Goal: Information Seeking & Learning: Find specific fact

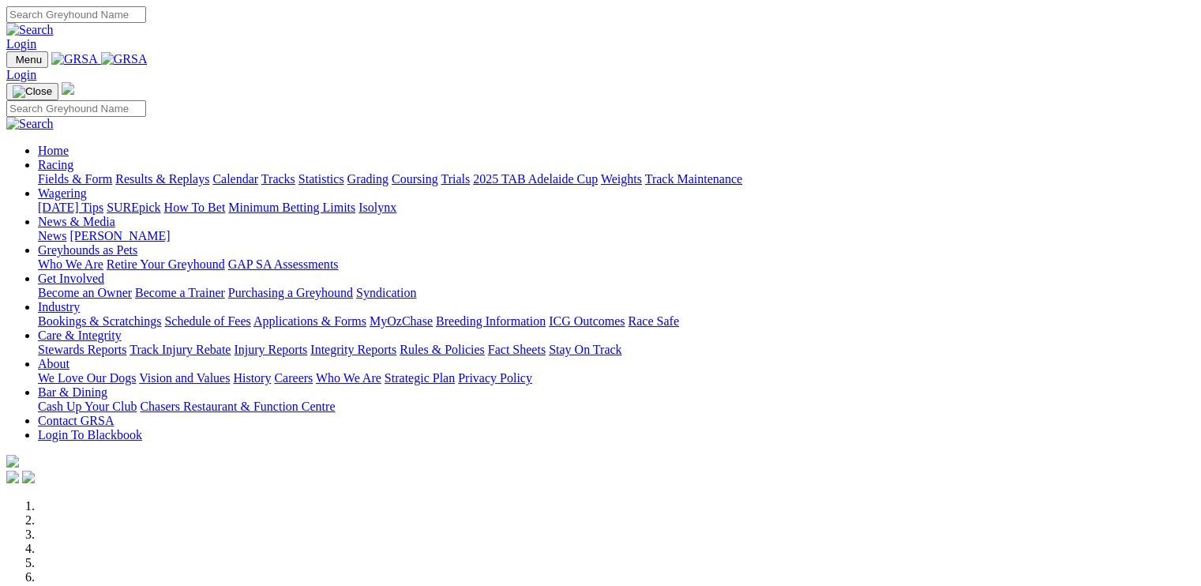
click at [366, 314] on link "Applications & Forms" at bounding box center [309, 320] width 113 height 13
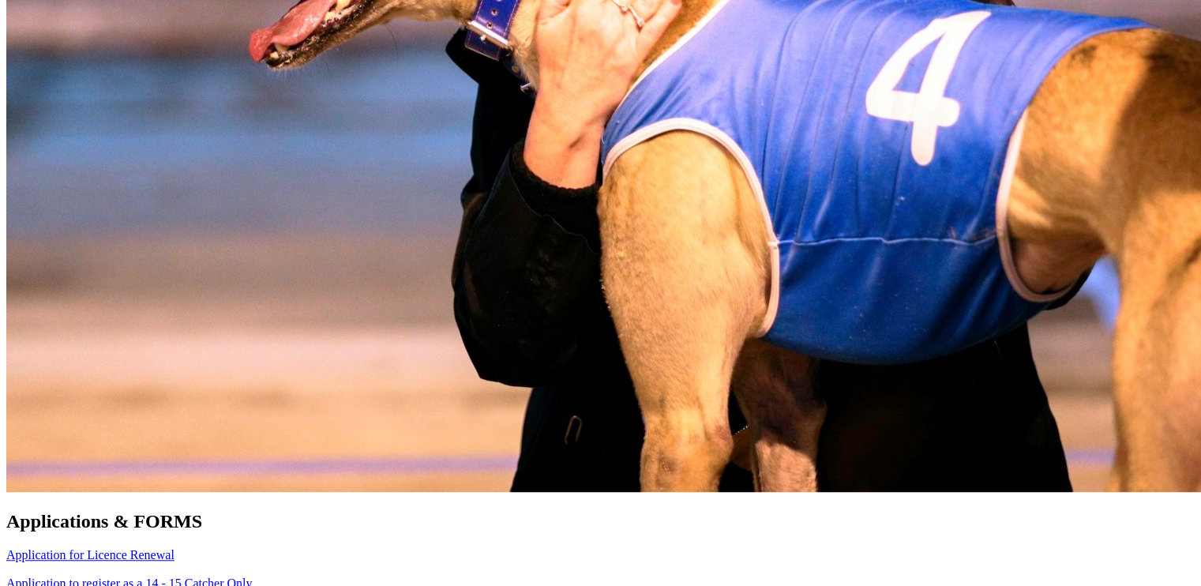
scroll to position [1045, 0]
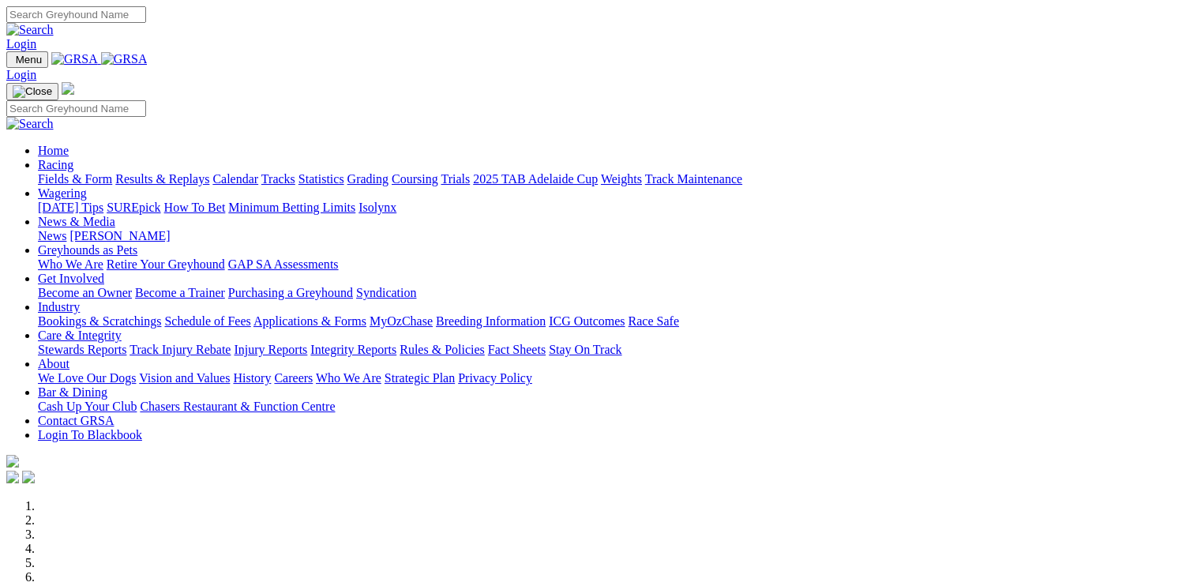
click at [73, 158] on link "Racing" at bounding box center [56, 164] width 36 height 13
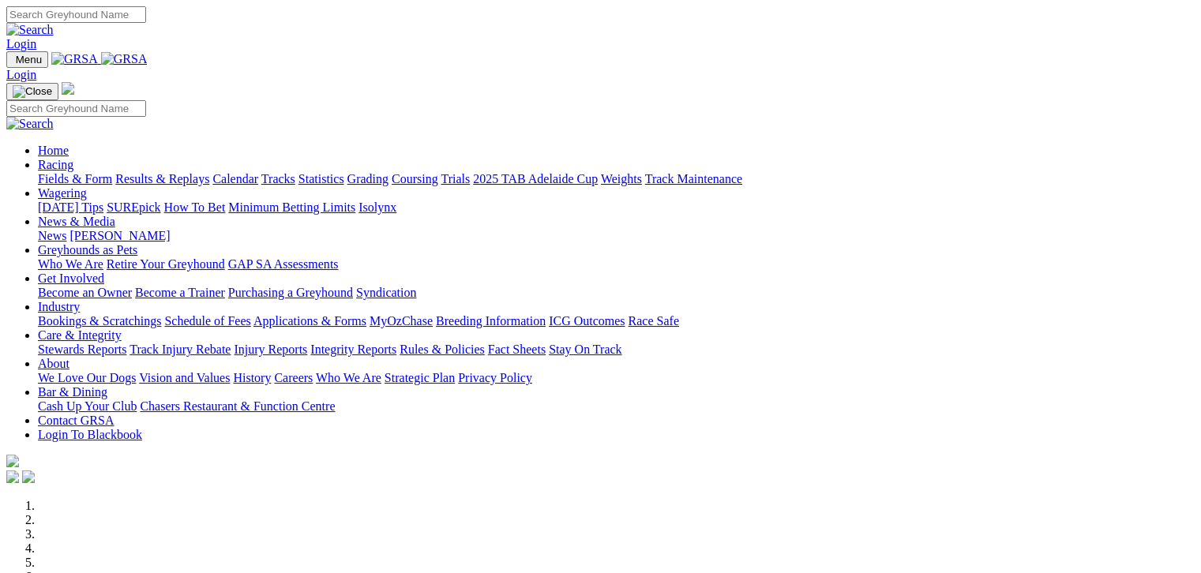
click at [85, 172] on link "Fields & Form" at bounding box center [75, 178] width 74 height 13
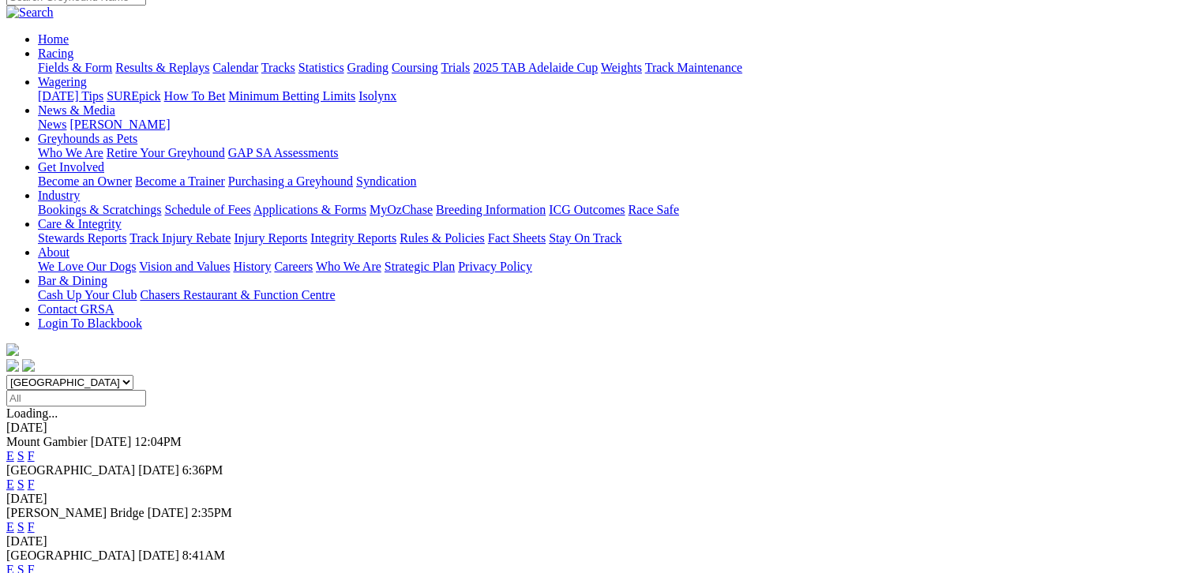
scroll to position [138, 0]
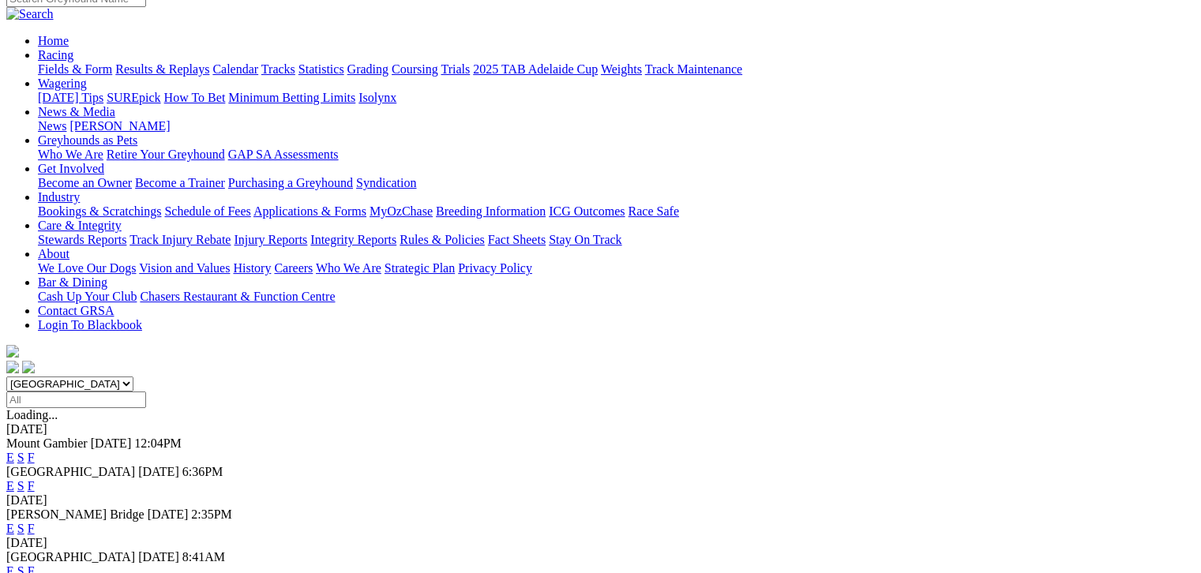
click at [35, 451] on link "F" at bounding box center [31, 457] width 7 height 13
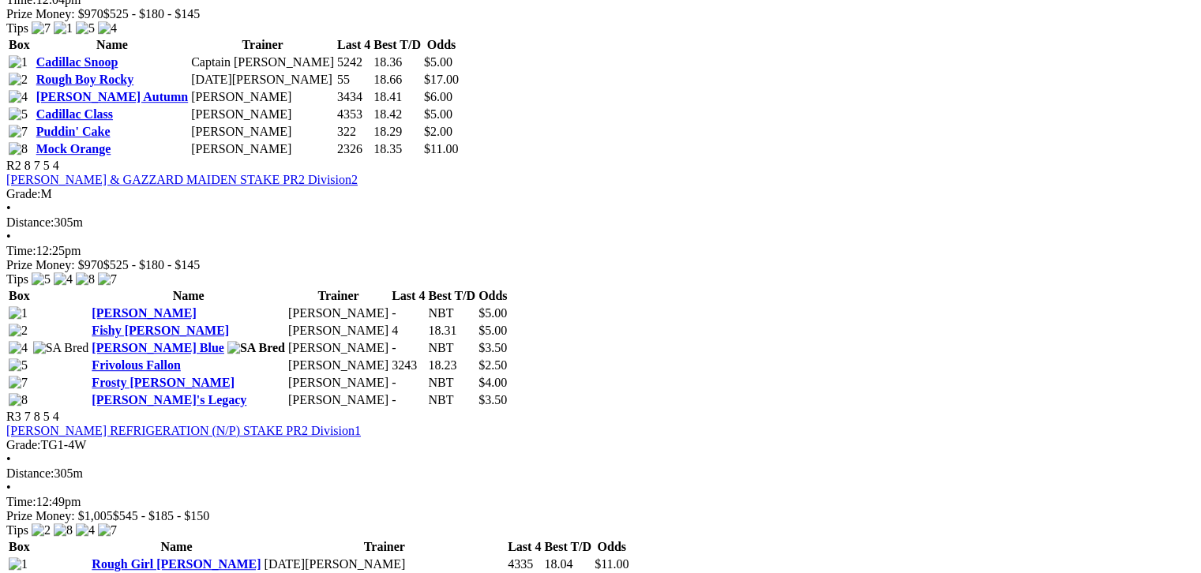
scroll to position [849, 0]
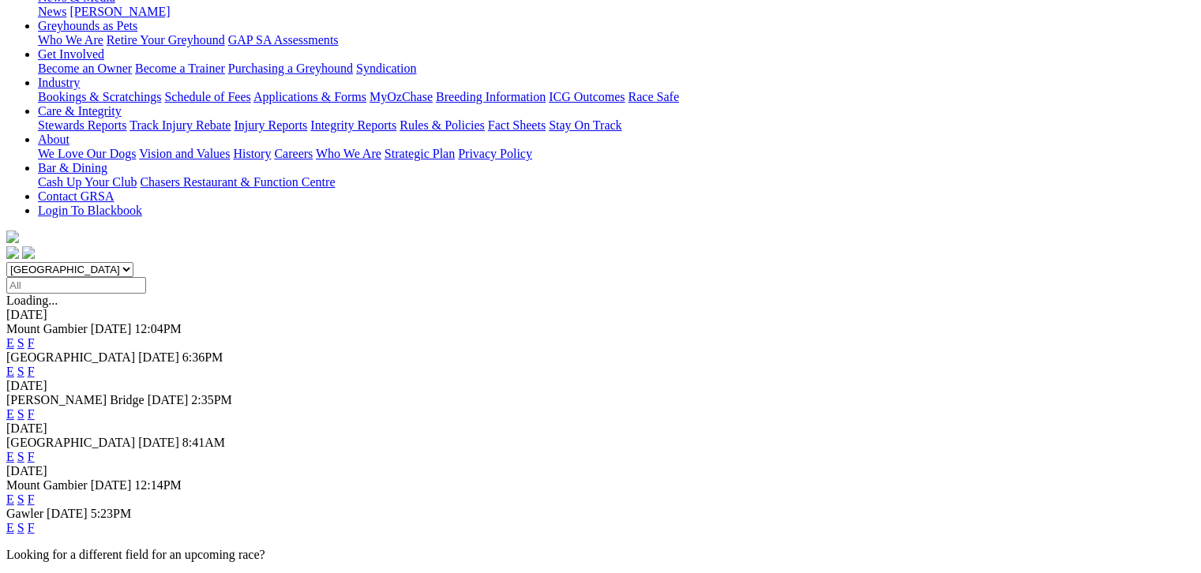
scroll to position [256, 0]
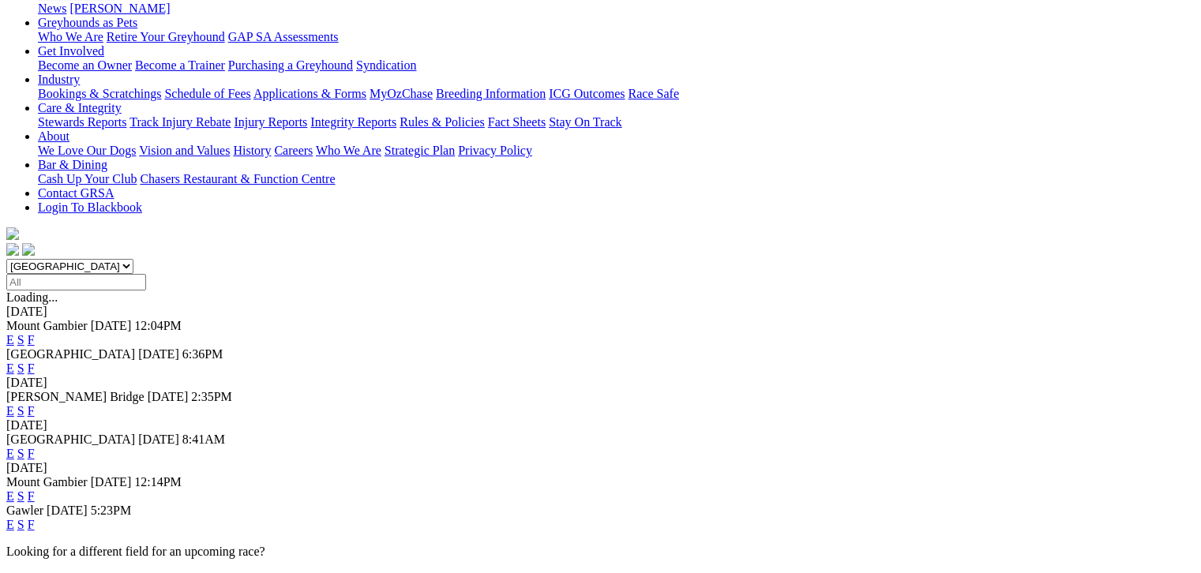
click at [35, 490] on link "F" at bounding box center [31, 496] width 7 height 13
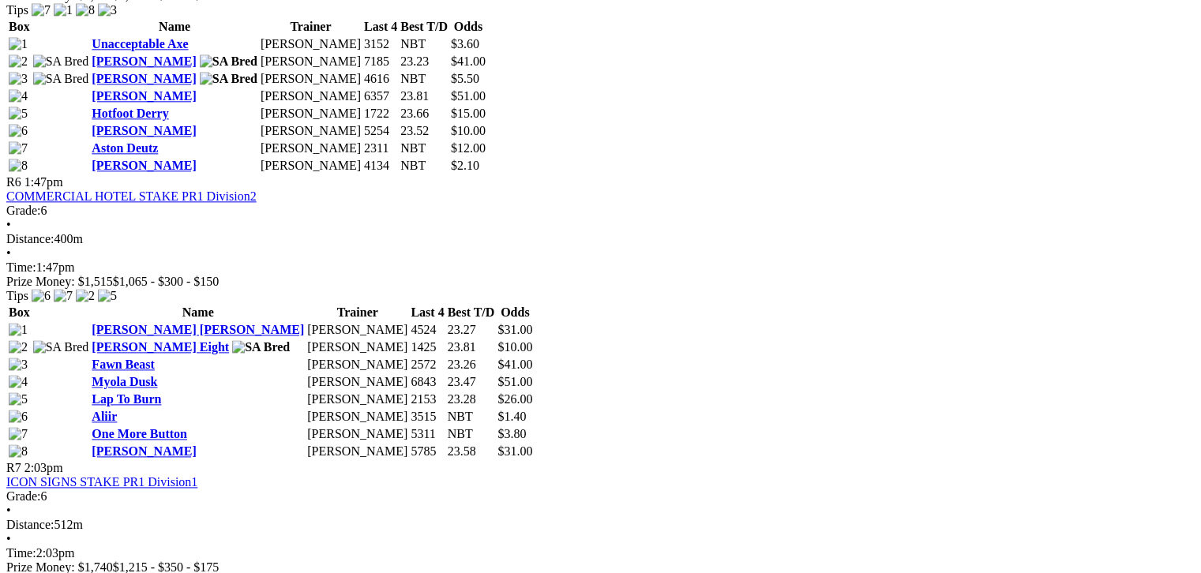
scroll to position [1875, 0]
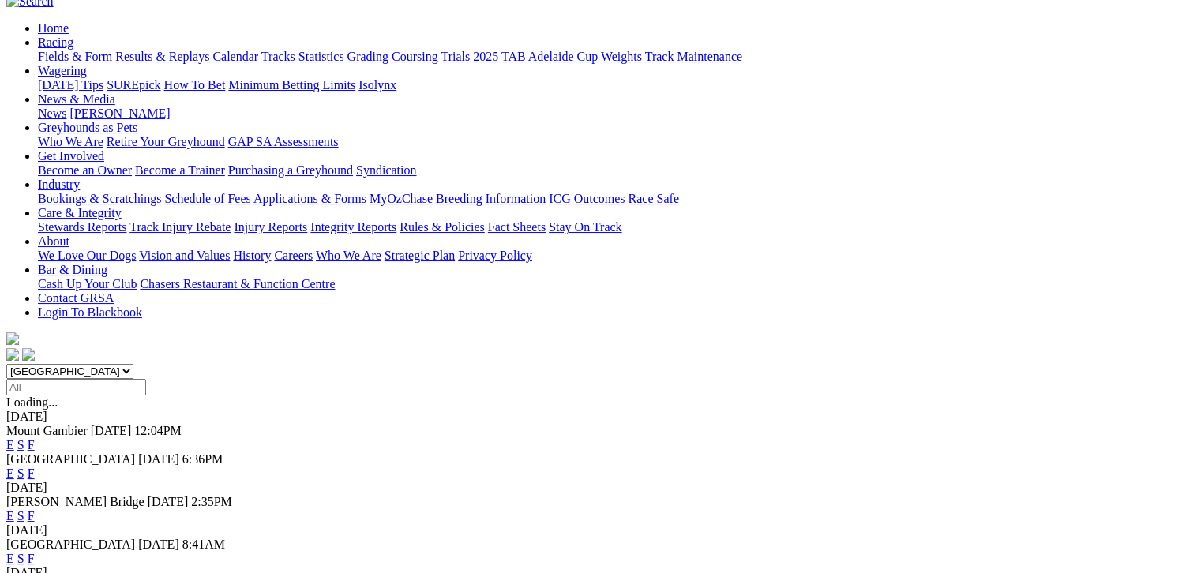
scroll to position [197, 0]
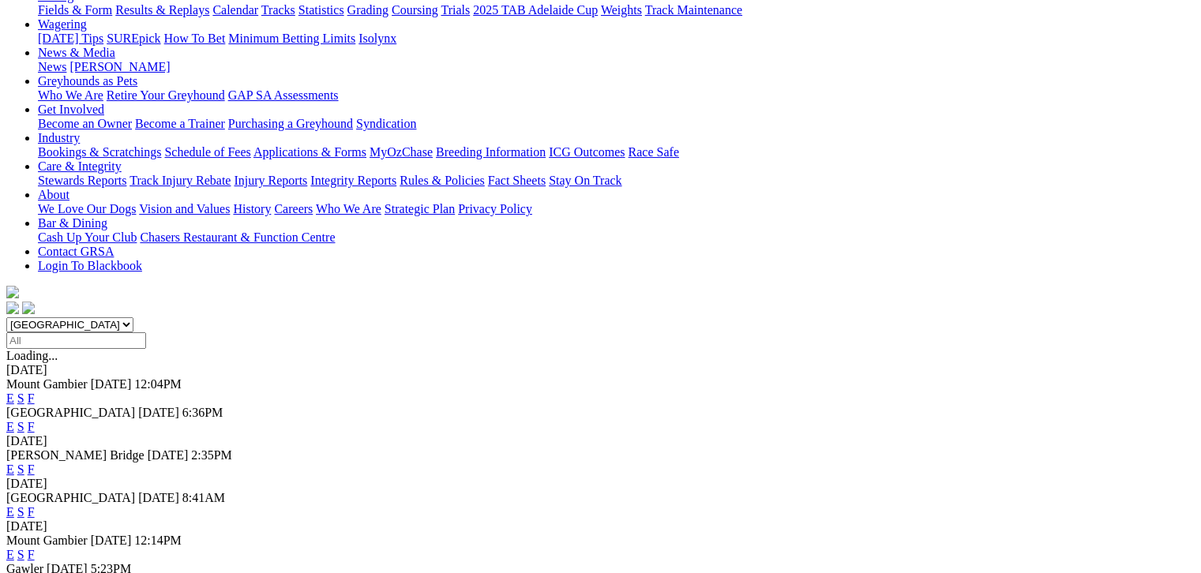
click at [35, 463] on link "F" at bounding box center [31, 469] width 7 height 13
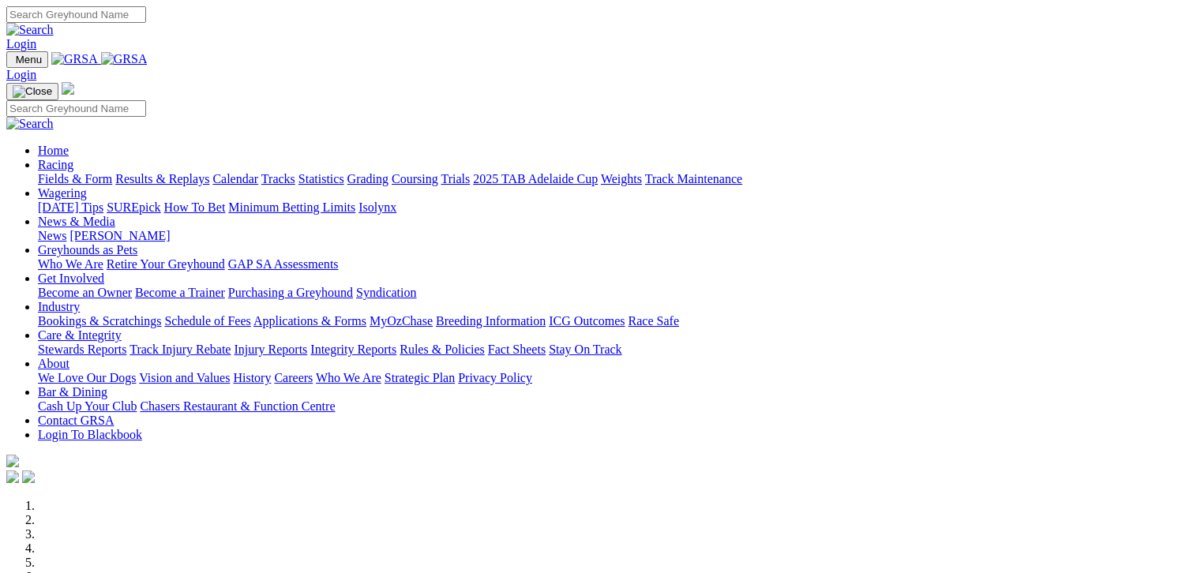
click at [64, 172] on link "Fields & Form" at bounding box center [75, 178] width 74 height 13
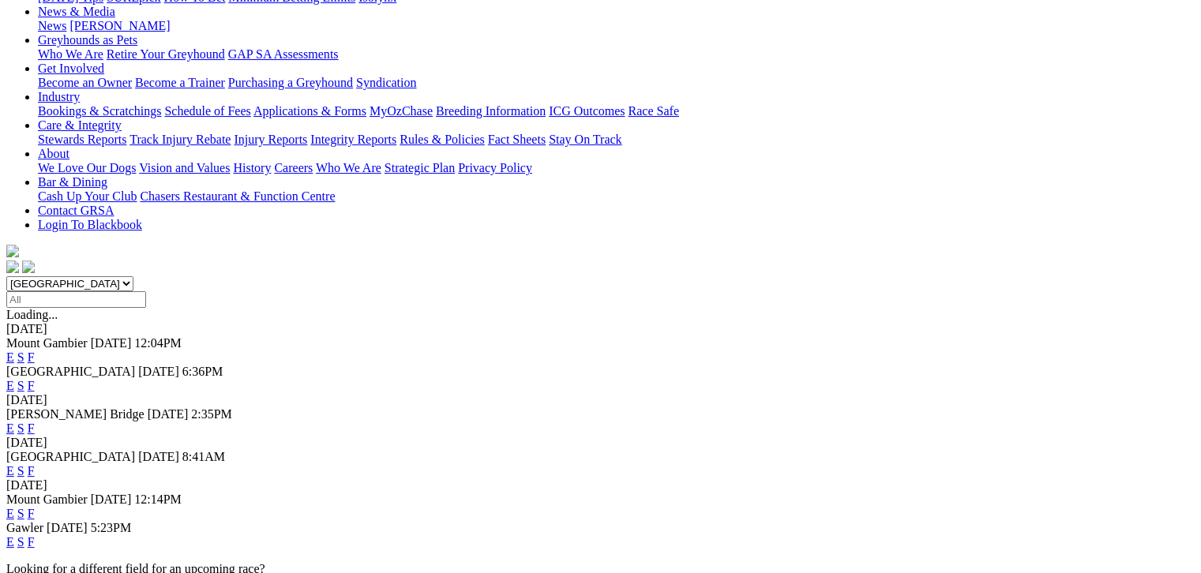
scroll to position [256, 0]
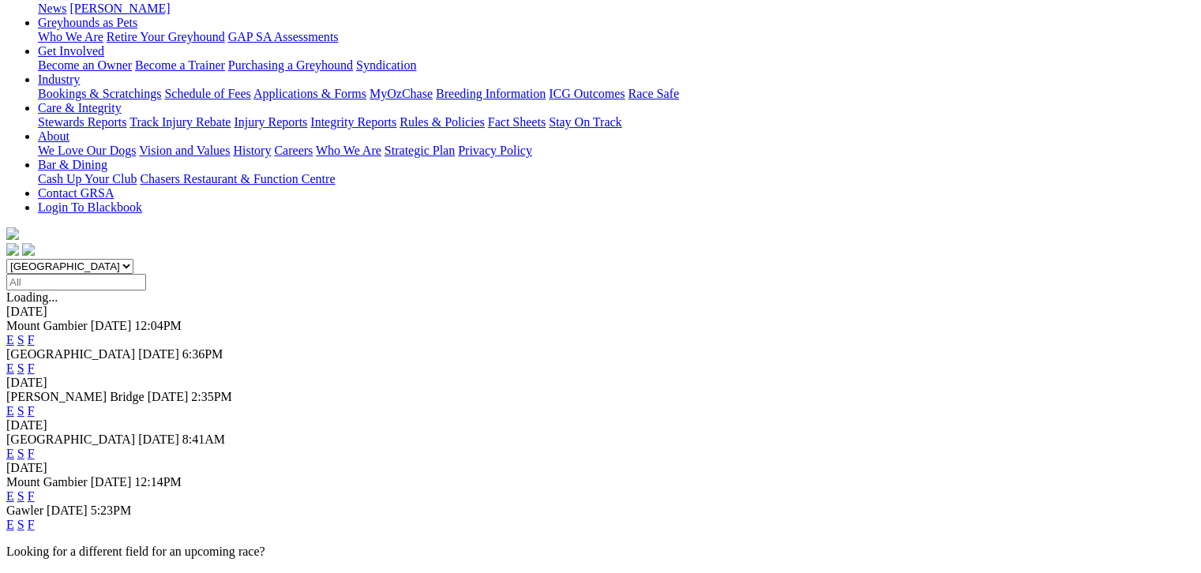
click at [35, 333] on link "F" at bounding box center [31, 339] width 7 height 13
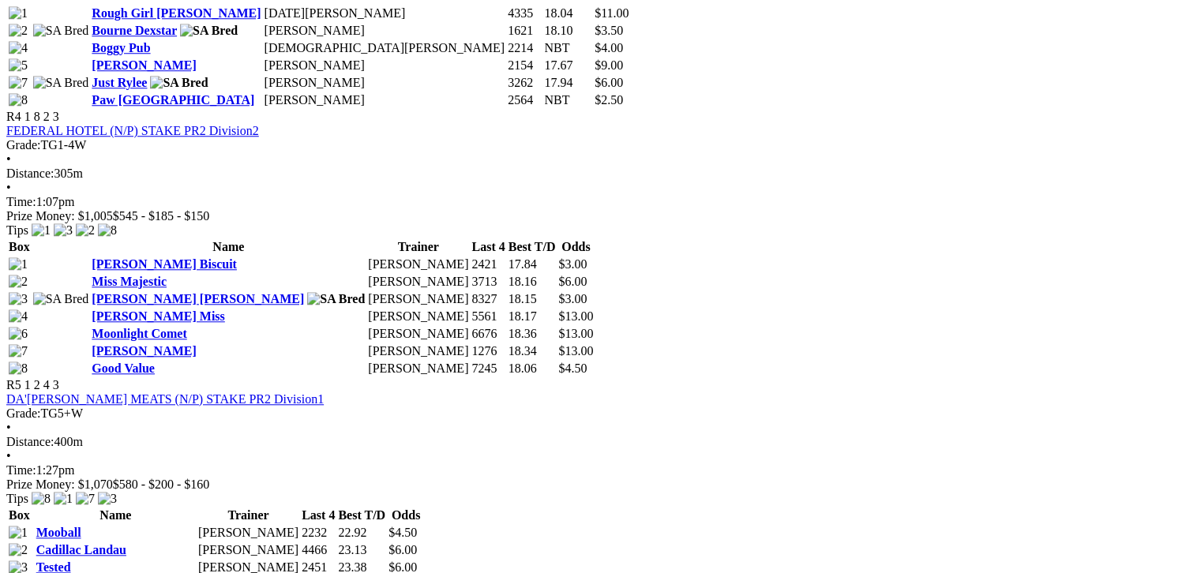
scroll to position [1540, 0]
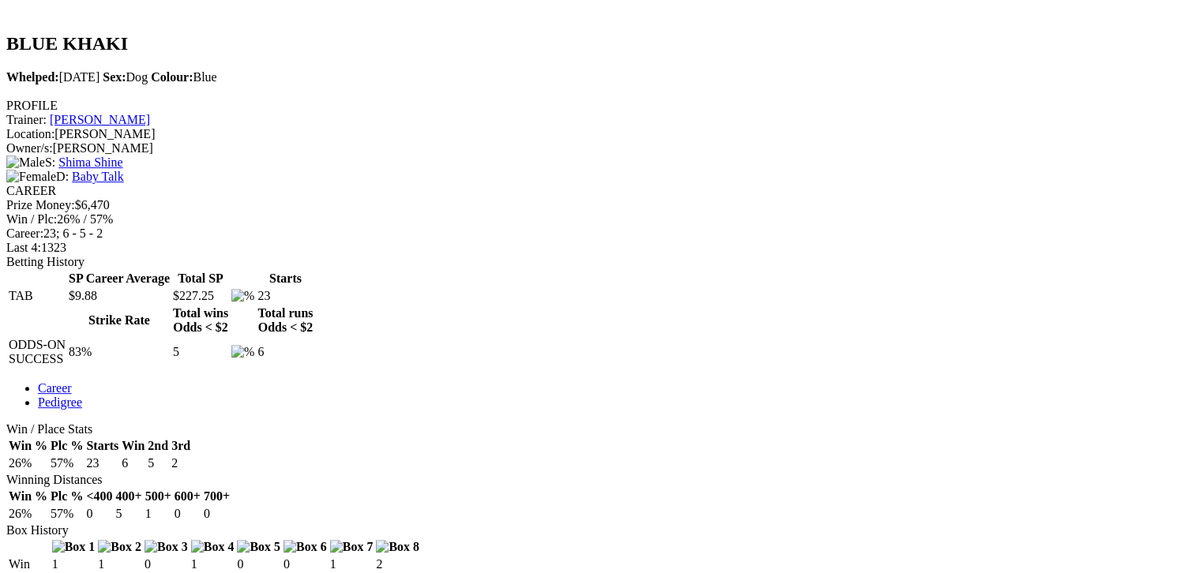
scroll to position [493, 0]
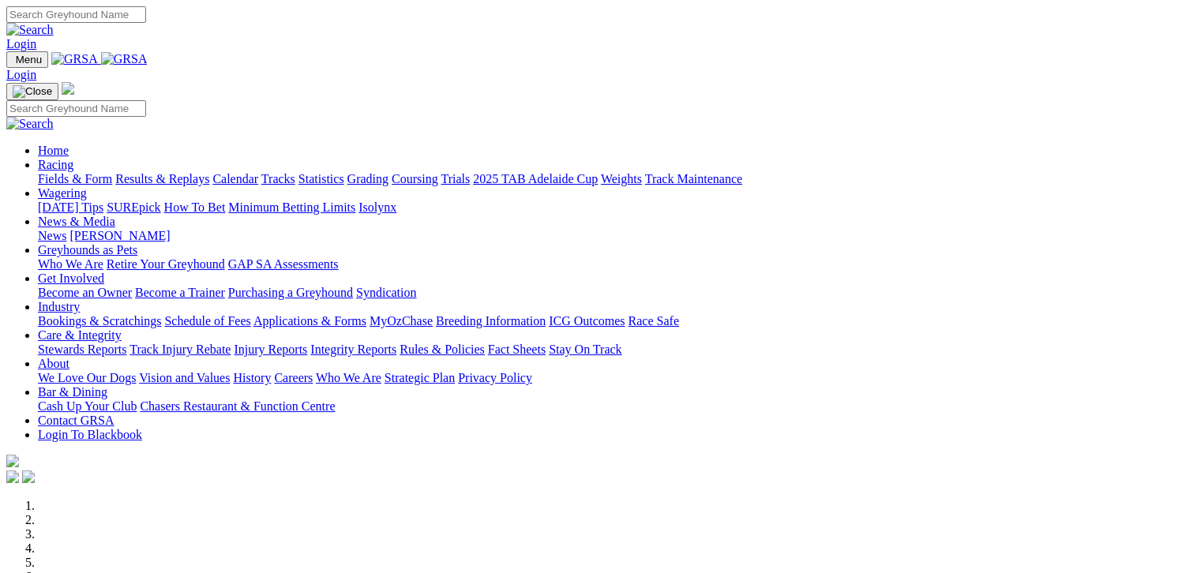
click at [42, 172] on link "Fields & Form" at bounding box center [75, 178] width 74 height 13
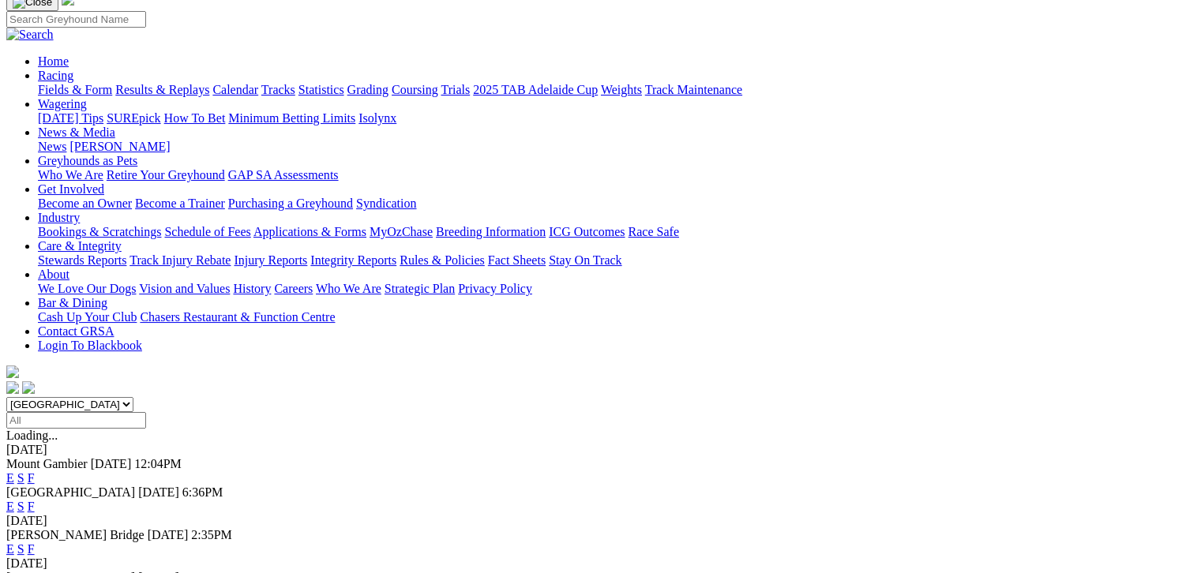
scroll to position [118, 0]
click at [35, 471] on link "F" at bounding box center [31, 477] width 7 height 13
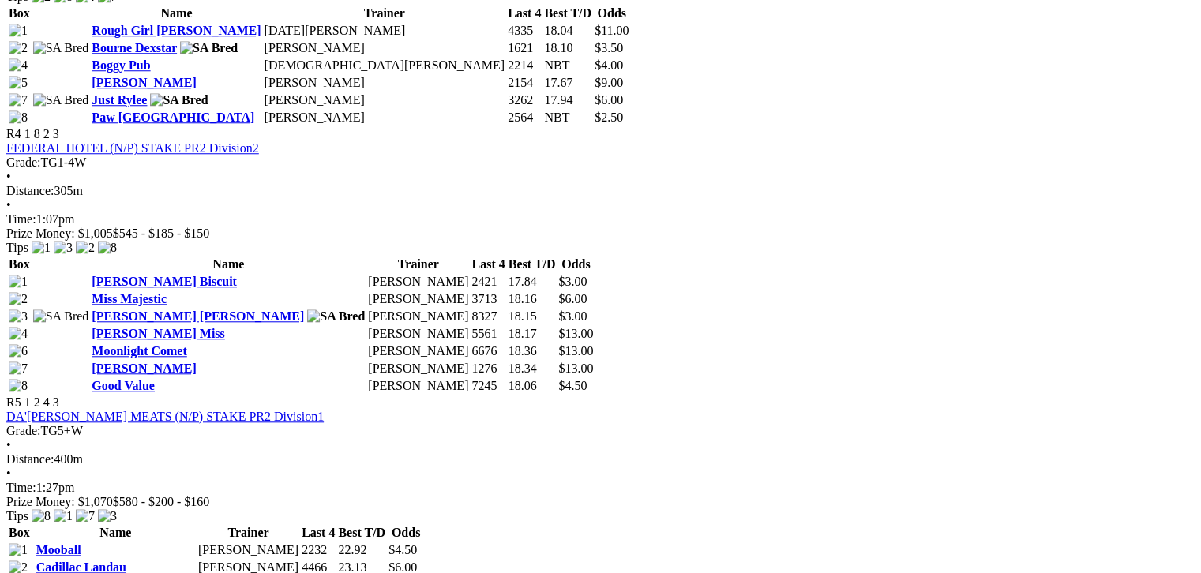
scroll to position [1440, 0]
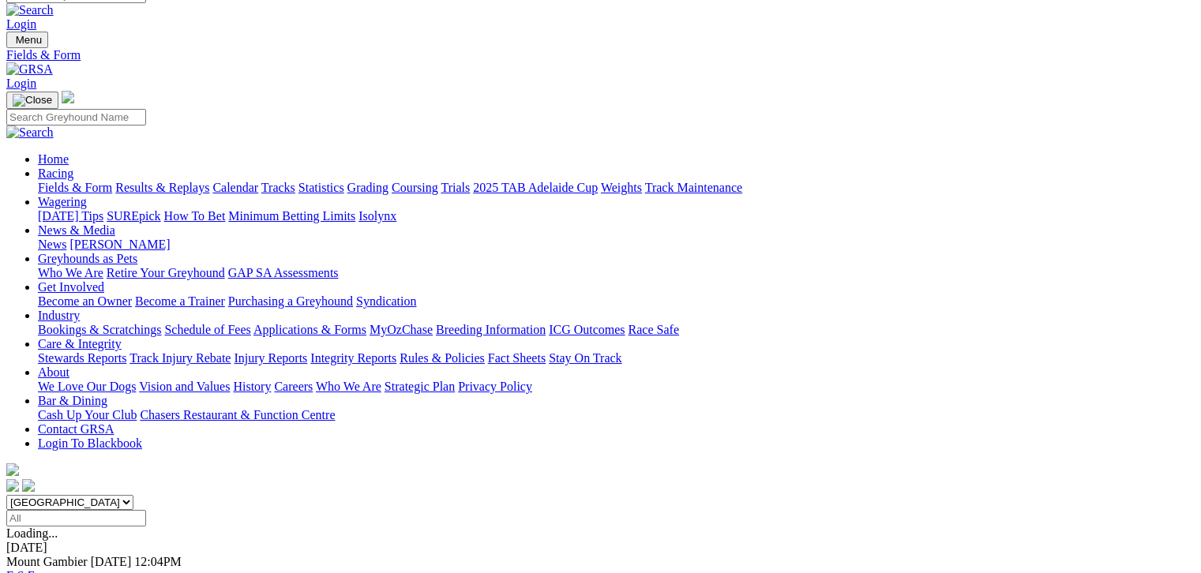
scroll to position [19, 0]
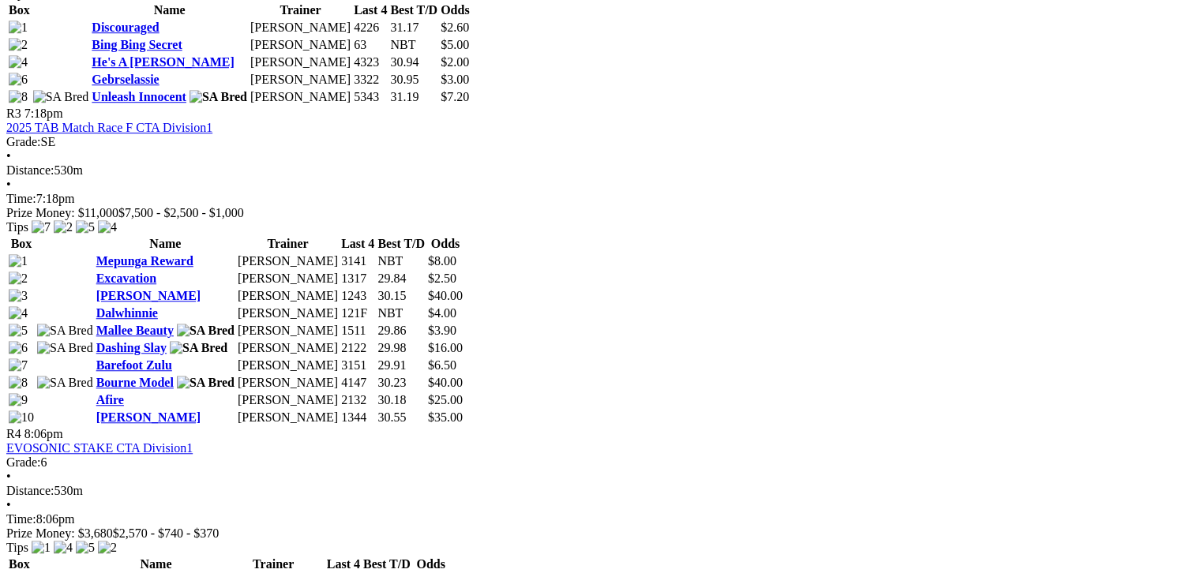
scroll to position [1224, 0]
